Goal: Transaction & Acquisition: Purchase product/service

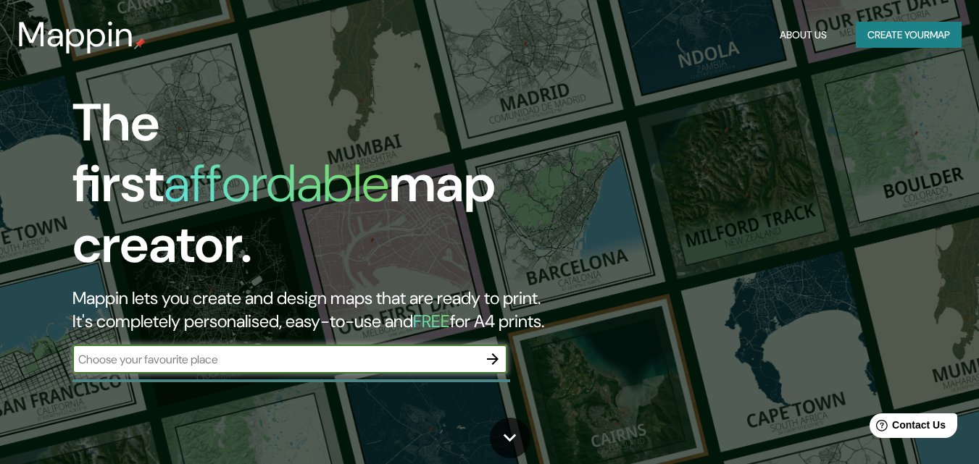
click at [349, 351] on input "text" at bounding box center [275, 359] width 406 height 17
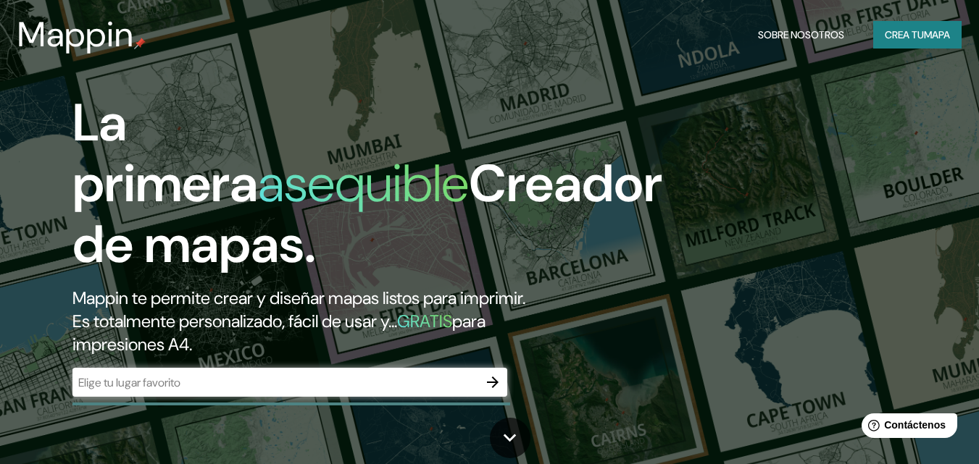
click at [287, 411] on div "La primera asequible Creador de mapas. Mappin te permite crear y diseñar mapas …" at bounding box center [489, 232] width 979 height 464
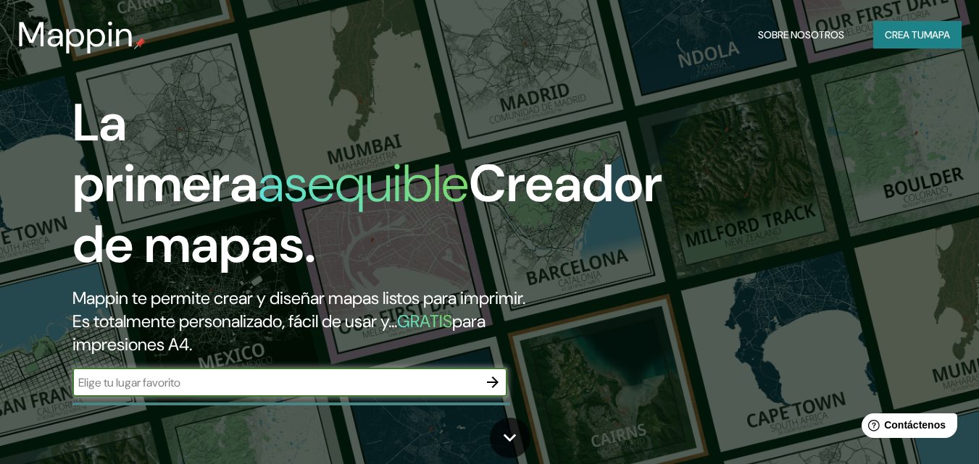
click at [264, 387] on input "text" at bounding box center [275, 382] width 406 height 17
type input "Zapotal hasta el guineo en [GEOGRAPHIC_DATA]"
click at [497, 388] on icon "button" at bounding box center [492, 382] width 17 height 17
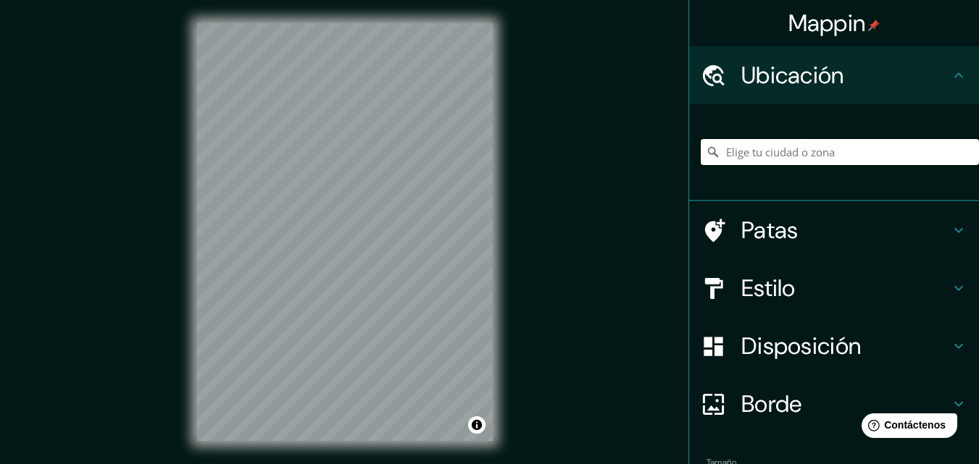
click at [738, 149] on input "Elige tu ciudad o zona" at bounding box center [839, 152] width 278 height 26
click at [860, 150] on input "Ventanas, [GEOGRAPHIC_DATA][PERSON_NAME], [GEOGRAPHIC_DATA]" at bounding box center [839, 152] width 278 height 26
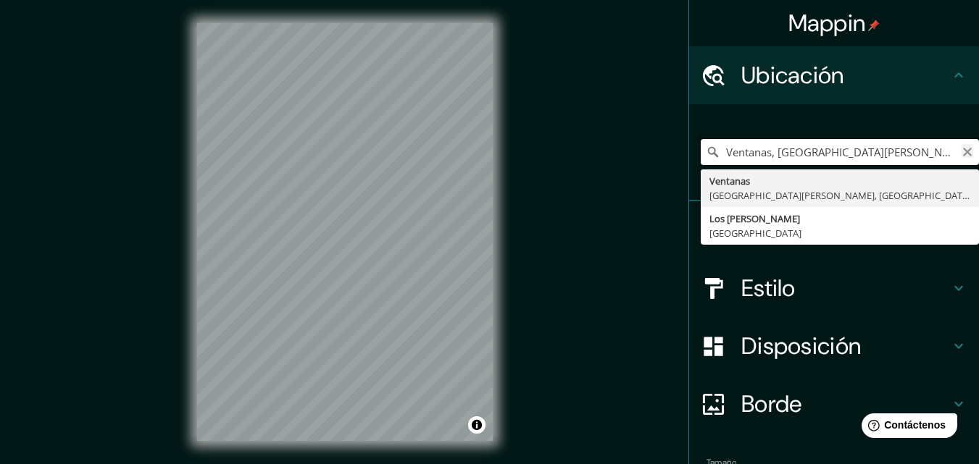
type input "Ventanas, [GEOGRAPHIC_DATA][PERSON_NAME], [GEOGRAPHIC_DATA], [GEOGRAPHIC_DATA]"
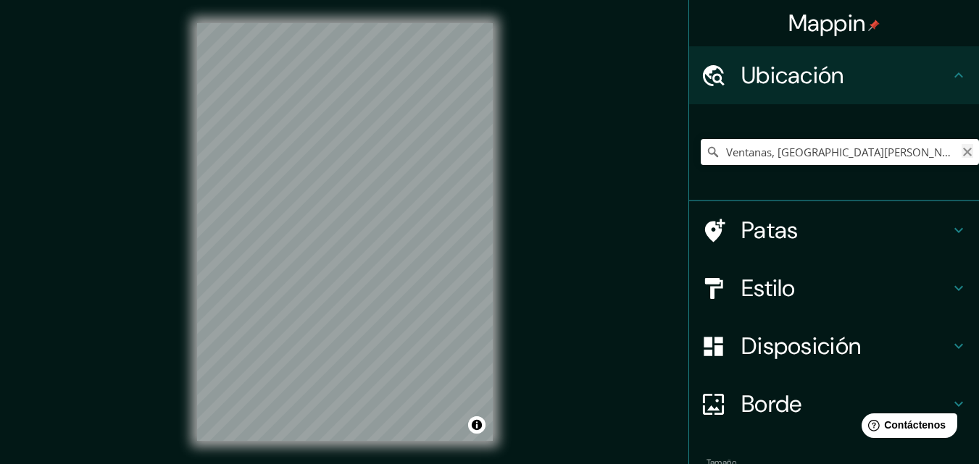
click at [961, 152] on icon "Claro" at bounding box center [967, 152] width 12 height 12
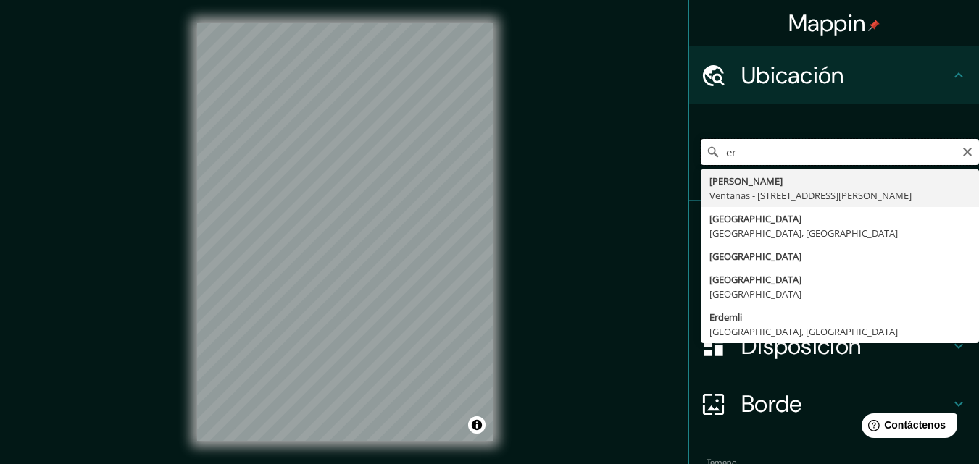
type input "e"
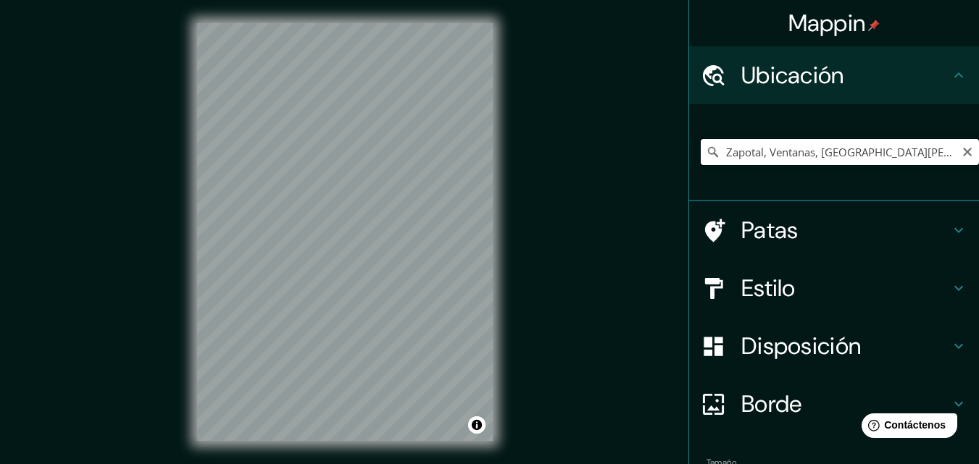
click at [913, 156] on input "Zapotal, Ventanas, [GEOGRAPHIC_DATA][PERSON_NAME], [GEOGRAPHIC_DATA]" at bounding box center [839, 152] width 278 height 26
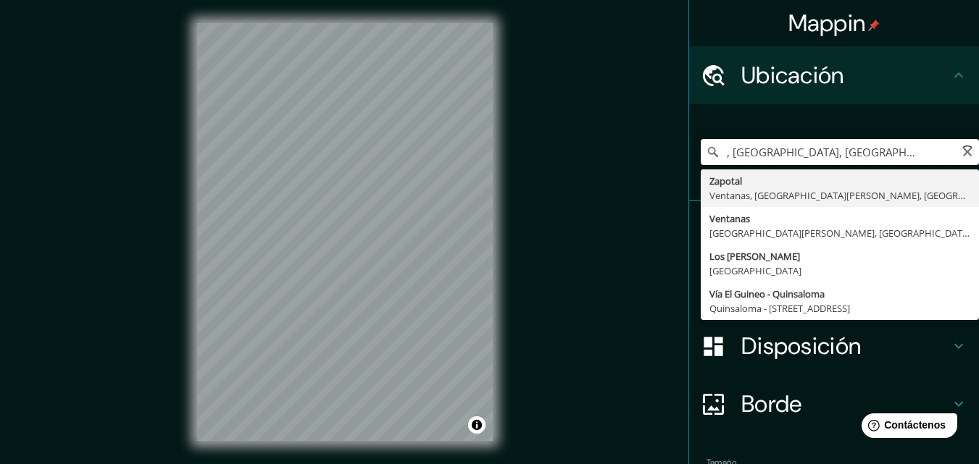
scroll to position [0, 40]
type input "Zapotal, Ventanas, [GEOGRAPHIC_DATA][PERSON_NAME], [GEOGRAPHIC_DATA]"
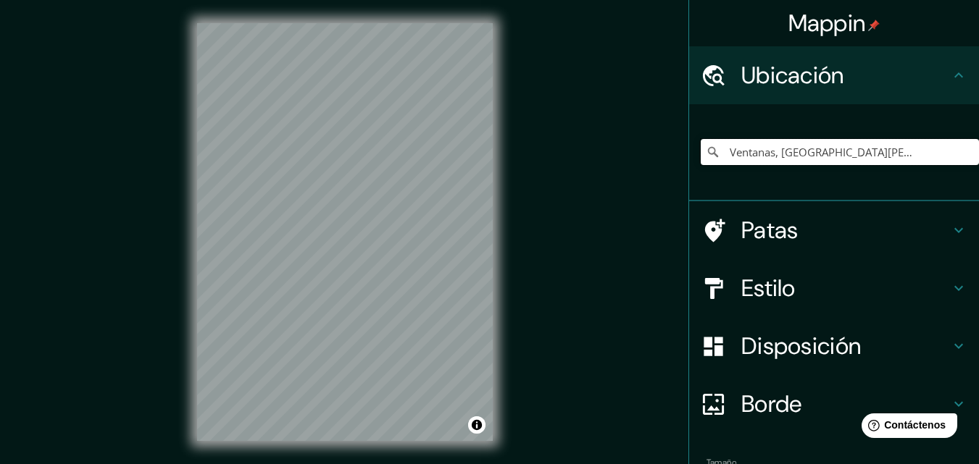
scroll to position [0, 0]
click at [913, 156] on input "Zapotal, Ventanas, [GEOGRAPHIC_DATA][PERSON_NAME], [GEOGRAPHIC_DATA]" at bounding box center [839, 152] width 278 height 26
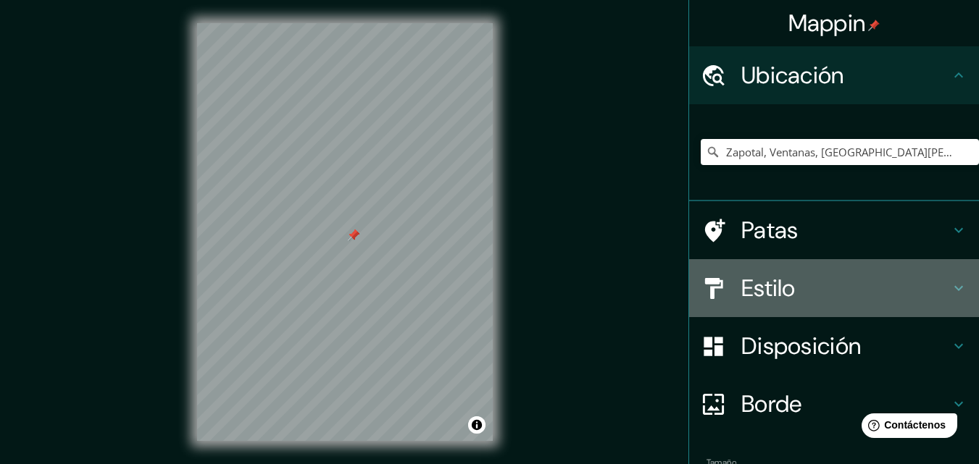
click at [786, 288] on h4 "Estilo" at bounding box center [845, 288] width 209 height 29
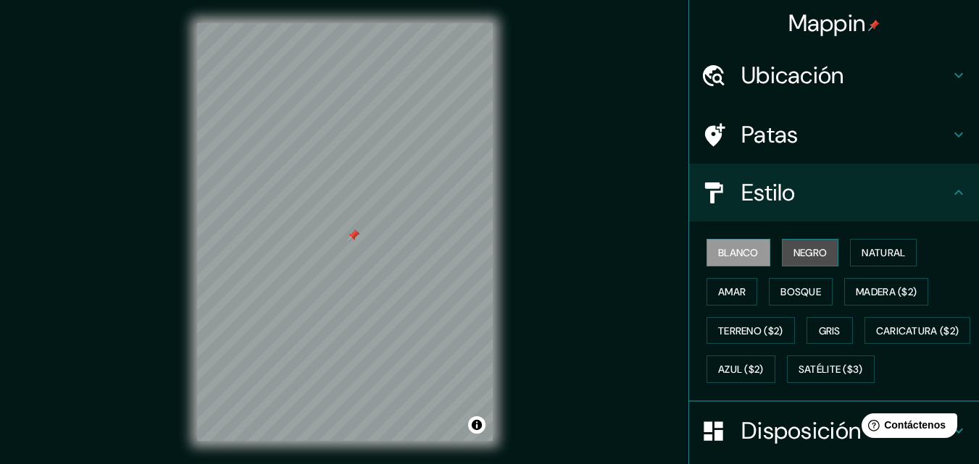
click at [793, 253] on font "Negro" at bounding box center [810, 252] width 34 height 13
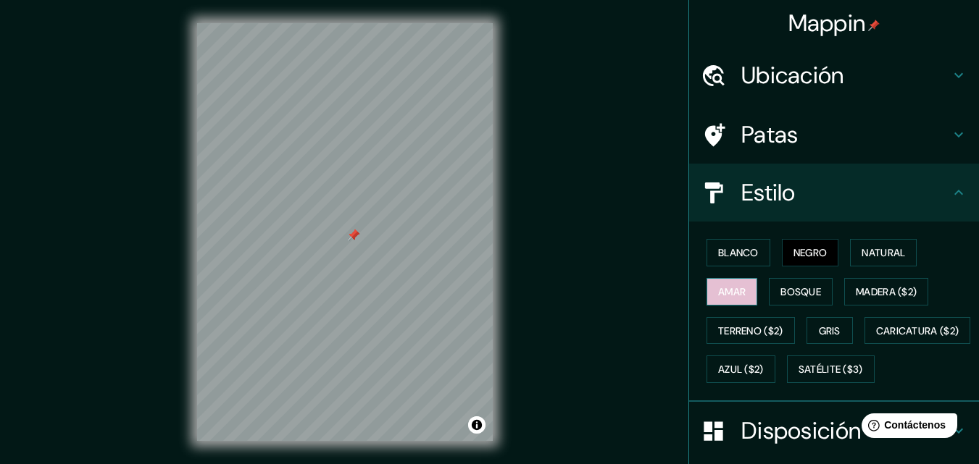
click at [721, 290] on font "Amar" at bounding box center [732, 291] width 28 height 13
click at [793, 296] on font "Bosque" at bounding box center [800, 291] width 41 height 13
